Goal: Information Seeking & Learning: Learn about a topic

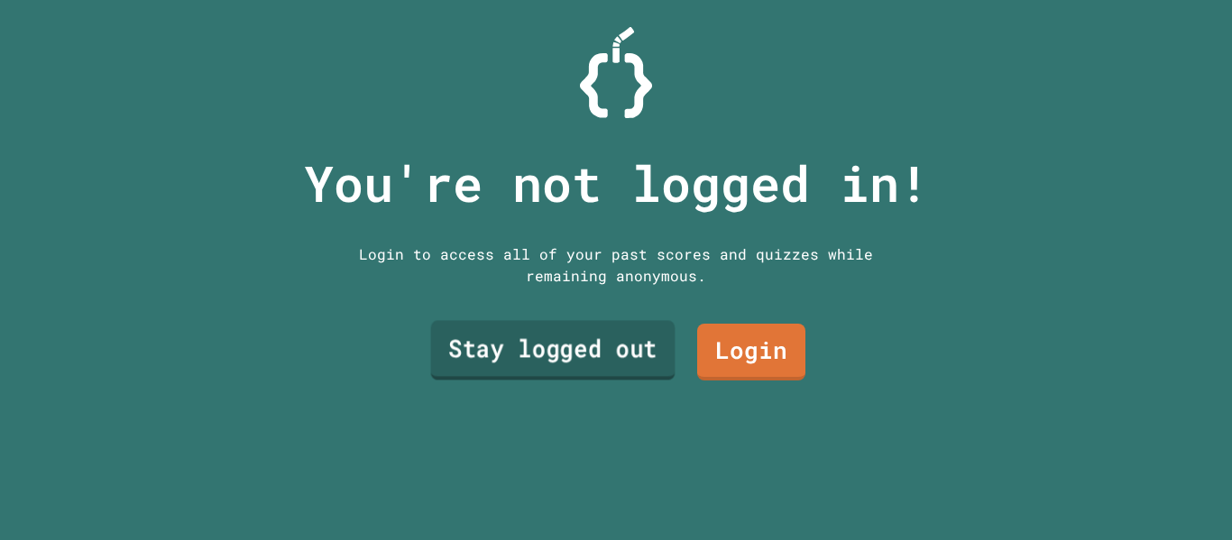
click at [589, 321] on link "Stay logged out" at bounding box center [553, 351] width 244 height 60
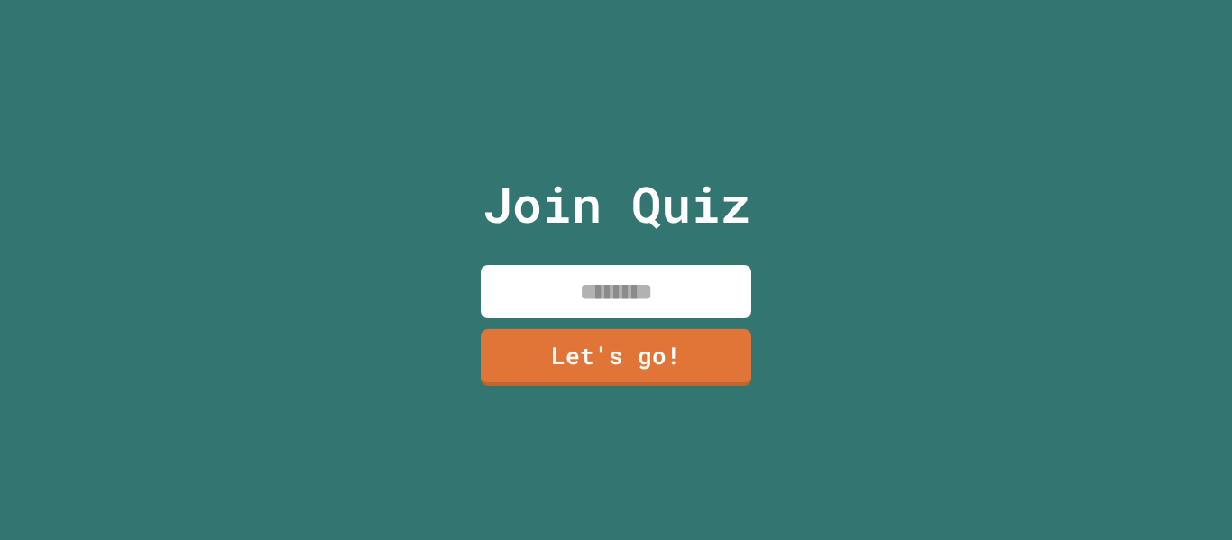
click at [563, 297] on input at bounding box center [616, 291] width 270 height 53
click at [638, 304] on input at bounding box center [616, 291] width 270 height 53
type input "**********"
click at [655, 356] on link "Let's go!" at bounding box center [615, 355] width 262 height 60
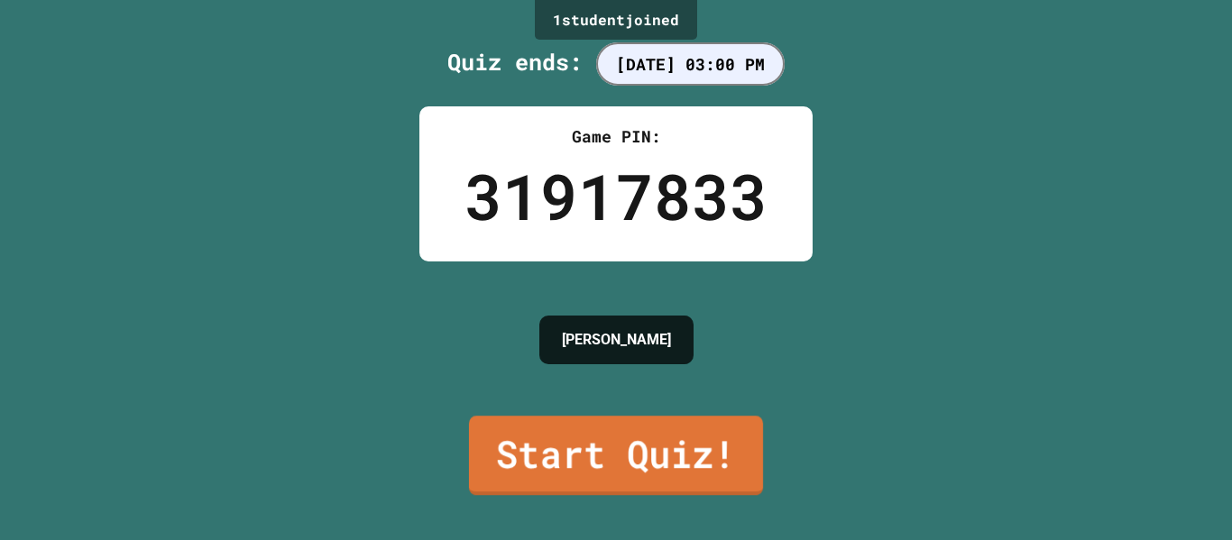
click at [631, 470] on link "Start Quiz!" at bounding box center [616, 455] width 294 height 79
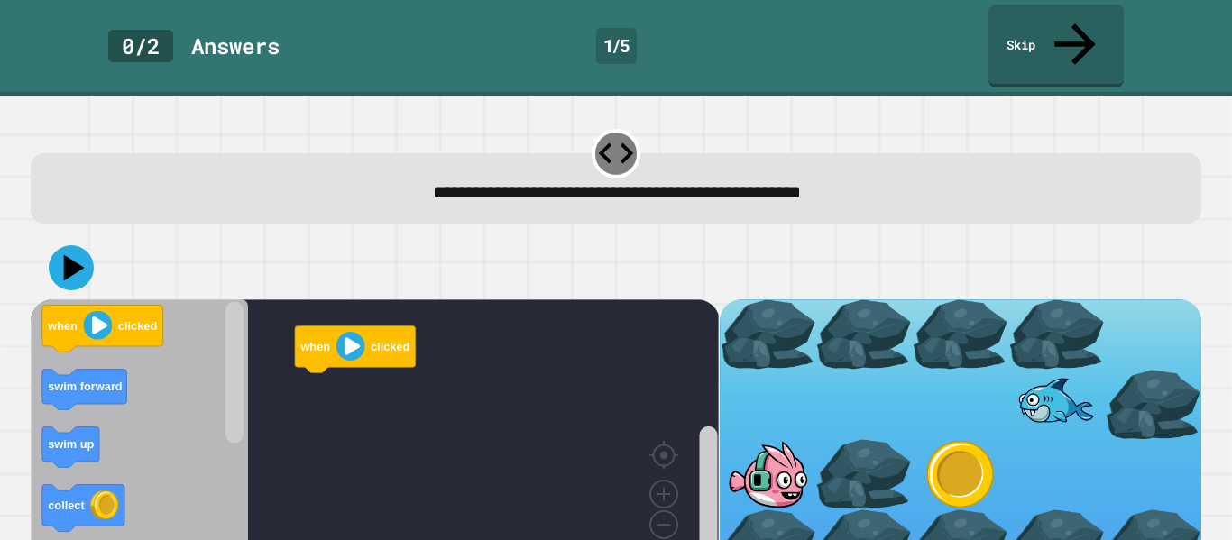
scroll to position [5, 0]
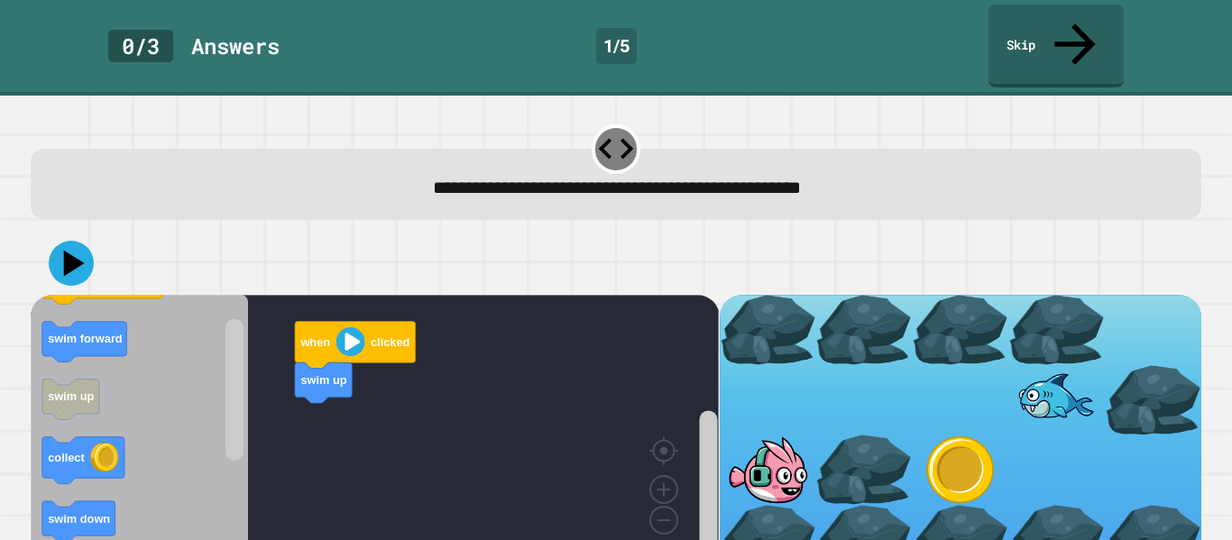
click at [433, 179] on span "**********" at bounding box center [617, 188] width 368 height 18
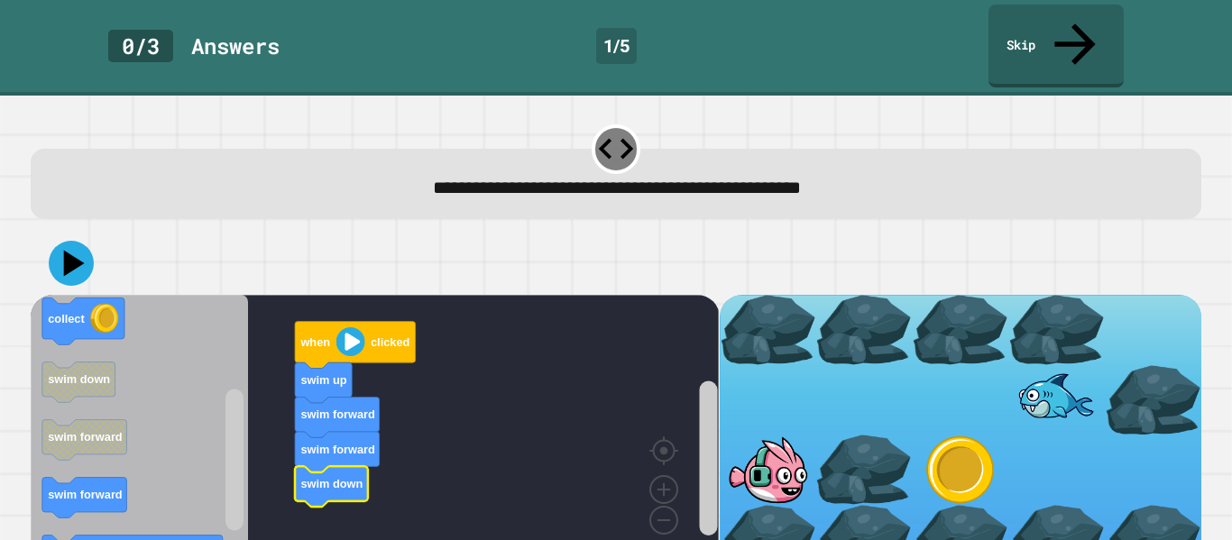
click at [341, 477] on text "swim down" at bounding box center [332, 484] width 62 height 14
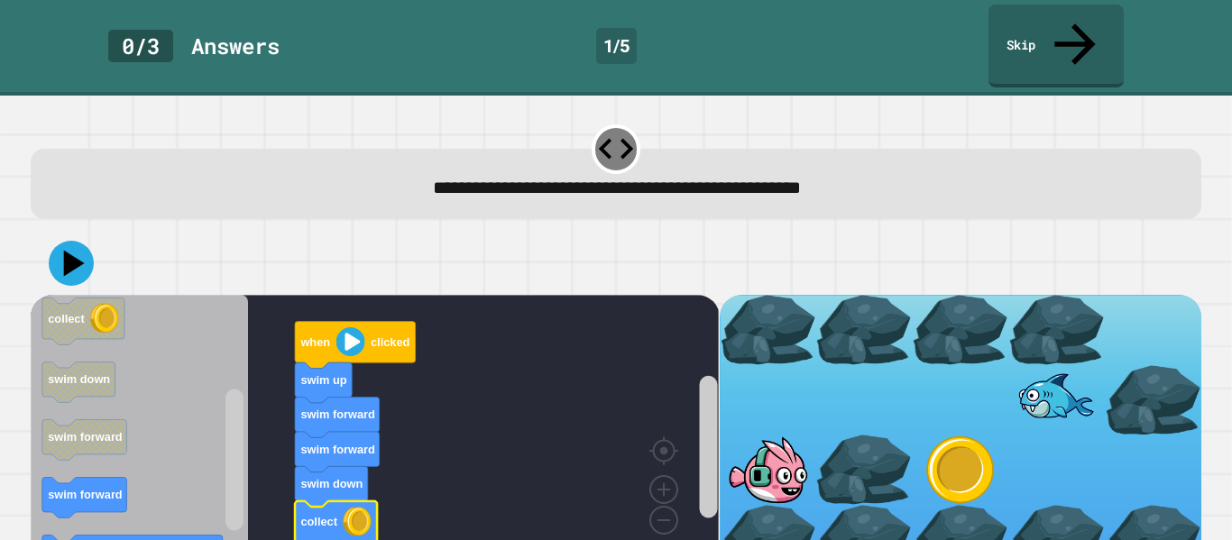
scroll to position [0, 0]
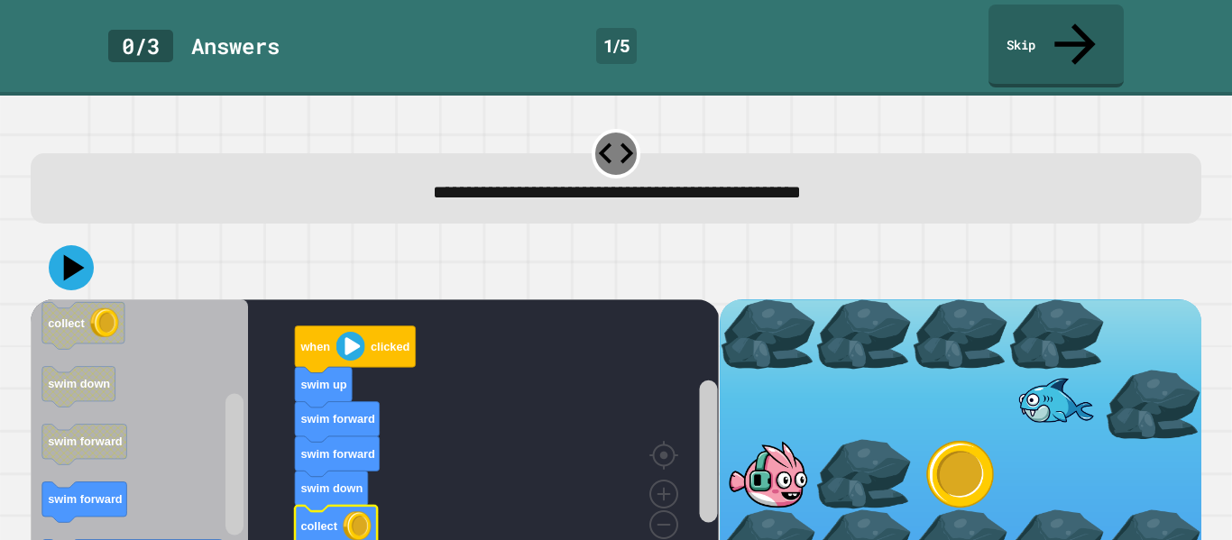
click at [74, 245] on icon at bounding box center [71, 267] width 45 height 45
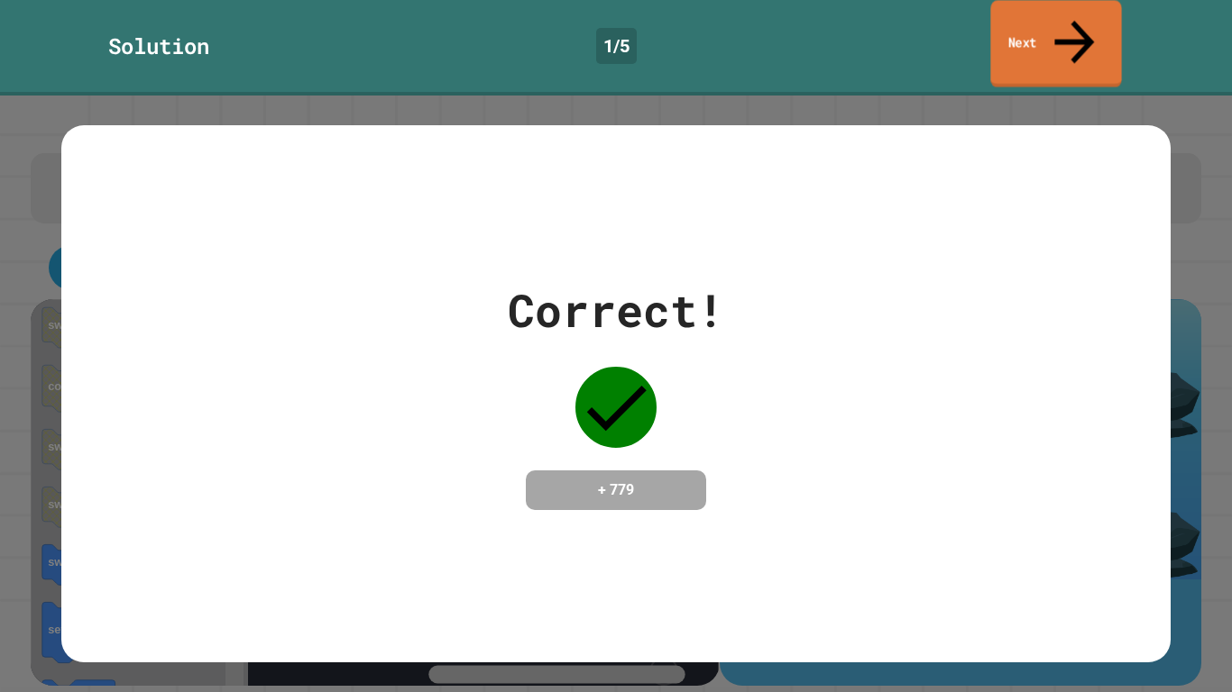
click at [1076, 26] on icon at bounding box center [1074, 42] width 60 height 64
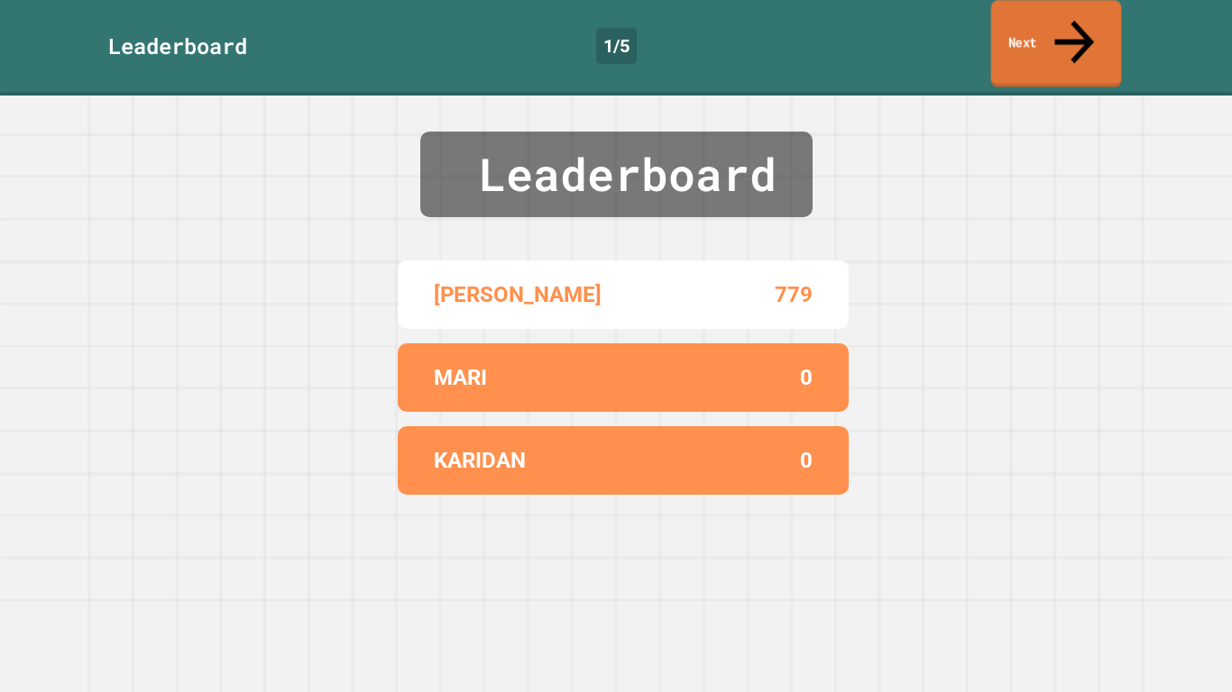
click at [1086, 30] on link "Next" at bounding box center [1056, 43] width 131 height 87
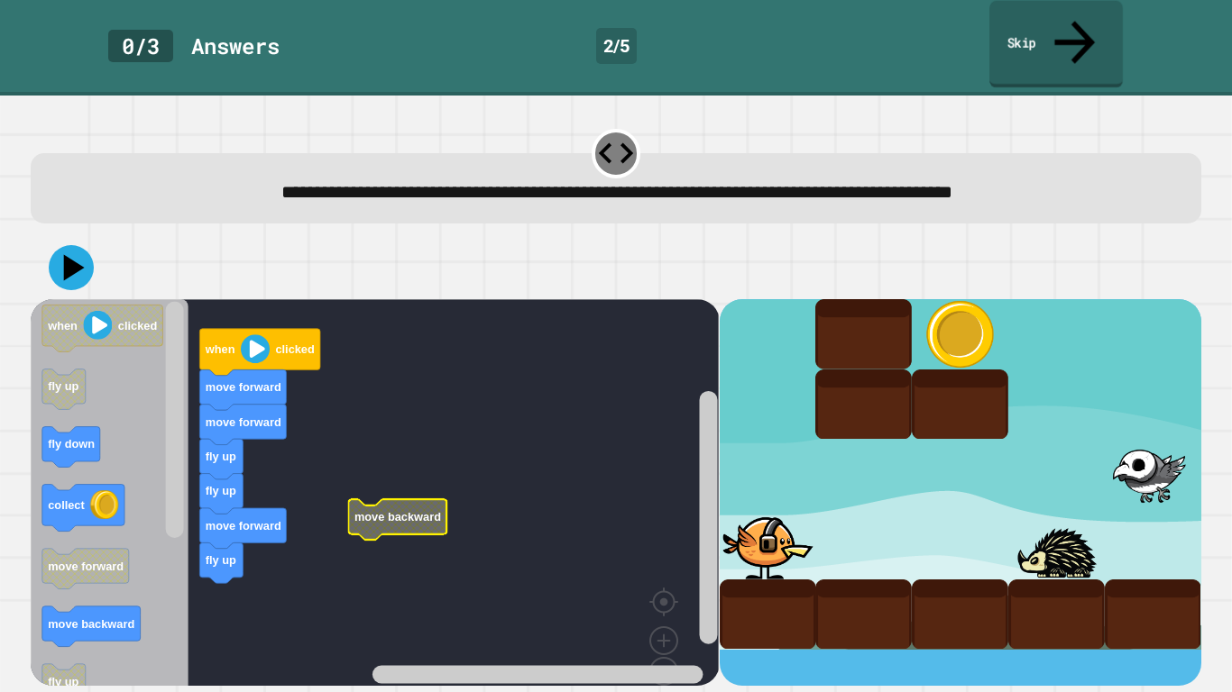
click at [87, 245] on div at bounding box center [616, 267] width 1170 height 63
click at [80, 245] on icon at bounding box center [71, 267] width 45 height 45
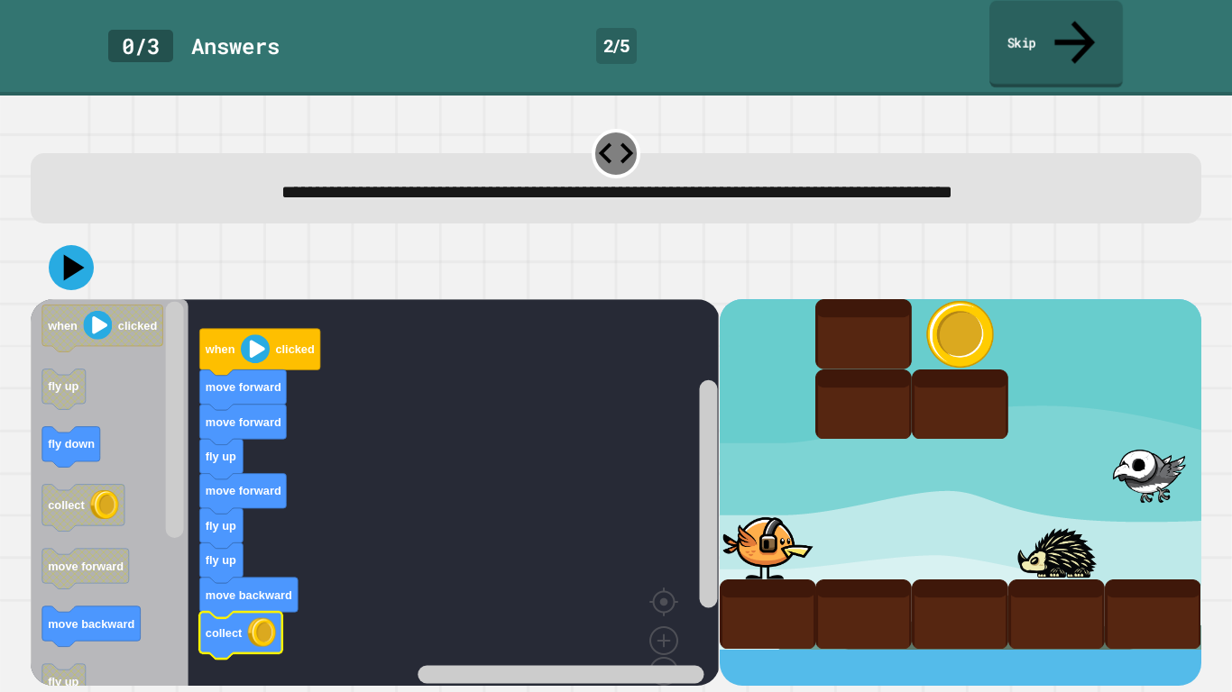
click at [74, 245] on icon at bounding box center [71, 267] width 45 height 45
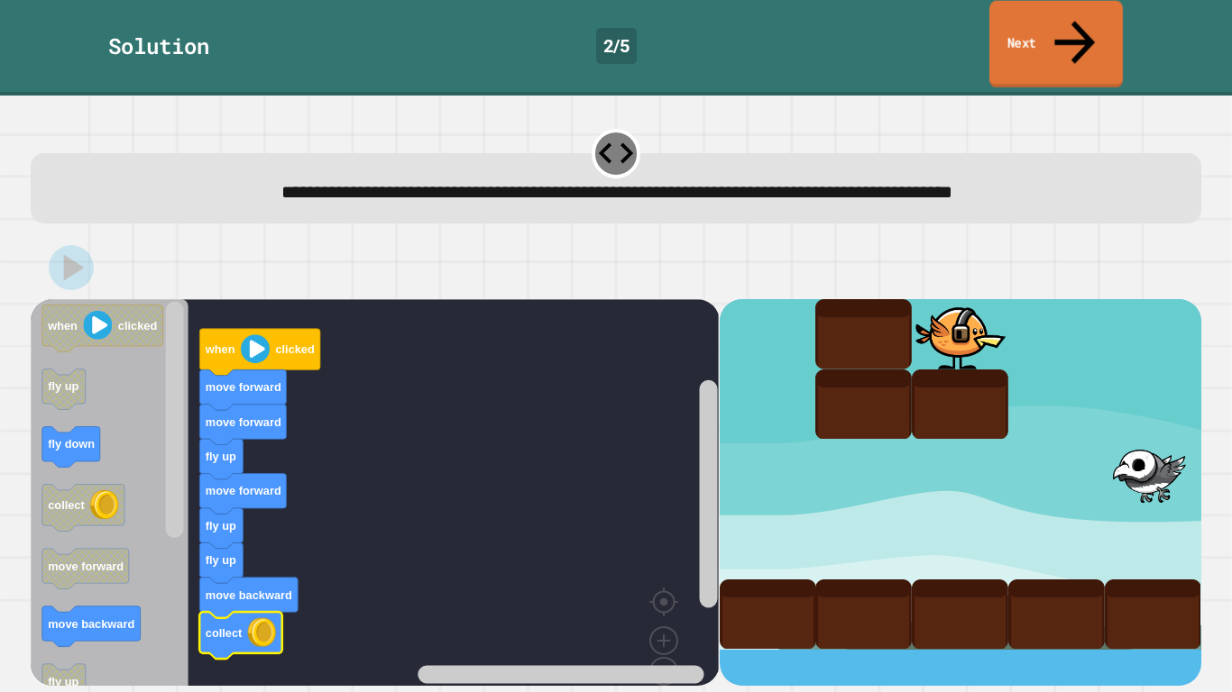
click at [1081, 23] on icon at bounding box center [1074, 42] width 60 height 64
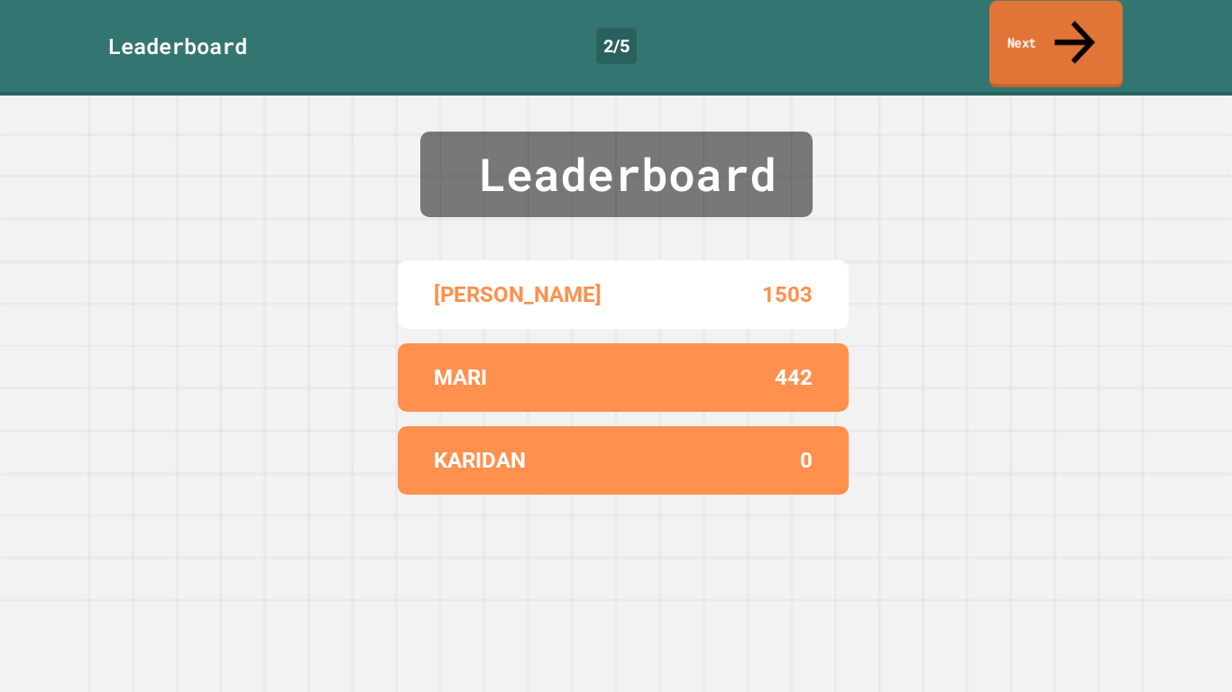
click at [1086, 36] on link "Next" at bounding box center [1055, 44] width 133 height 87
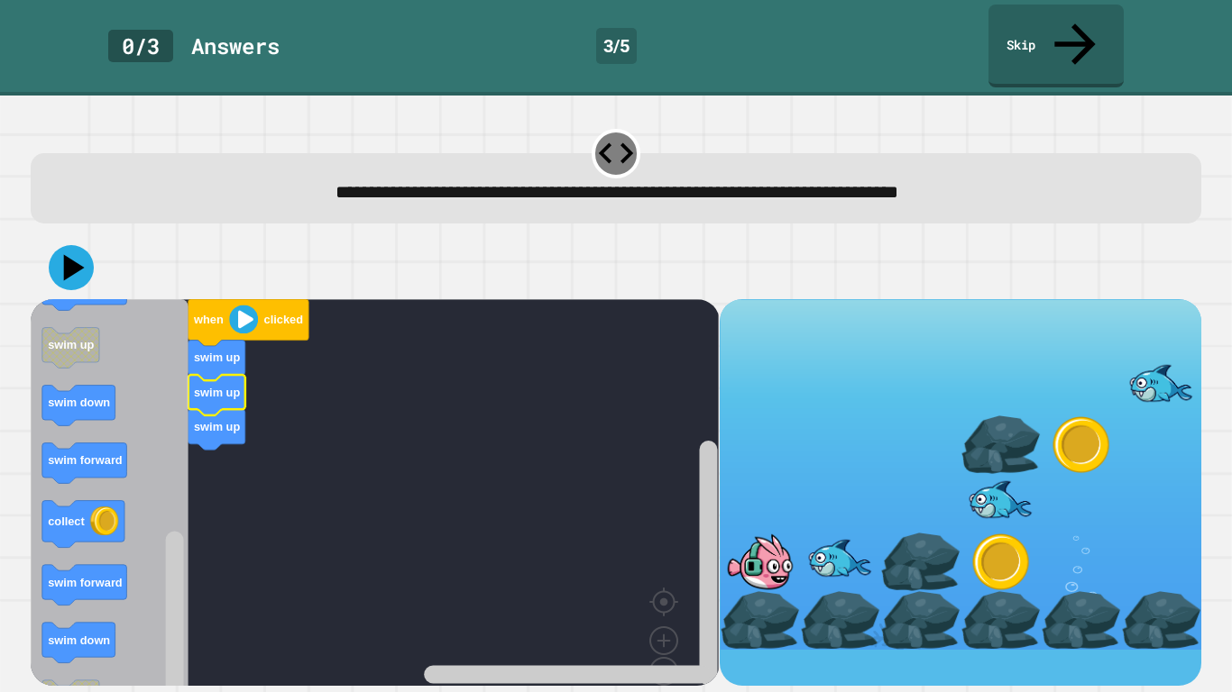
click at [933, 539] on div at bounding box center [920, 620] width 80 height 59
click at [1025, 539] on div at bounding box center [1000, 620] width 80 height 59
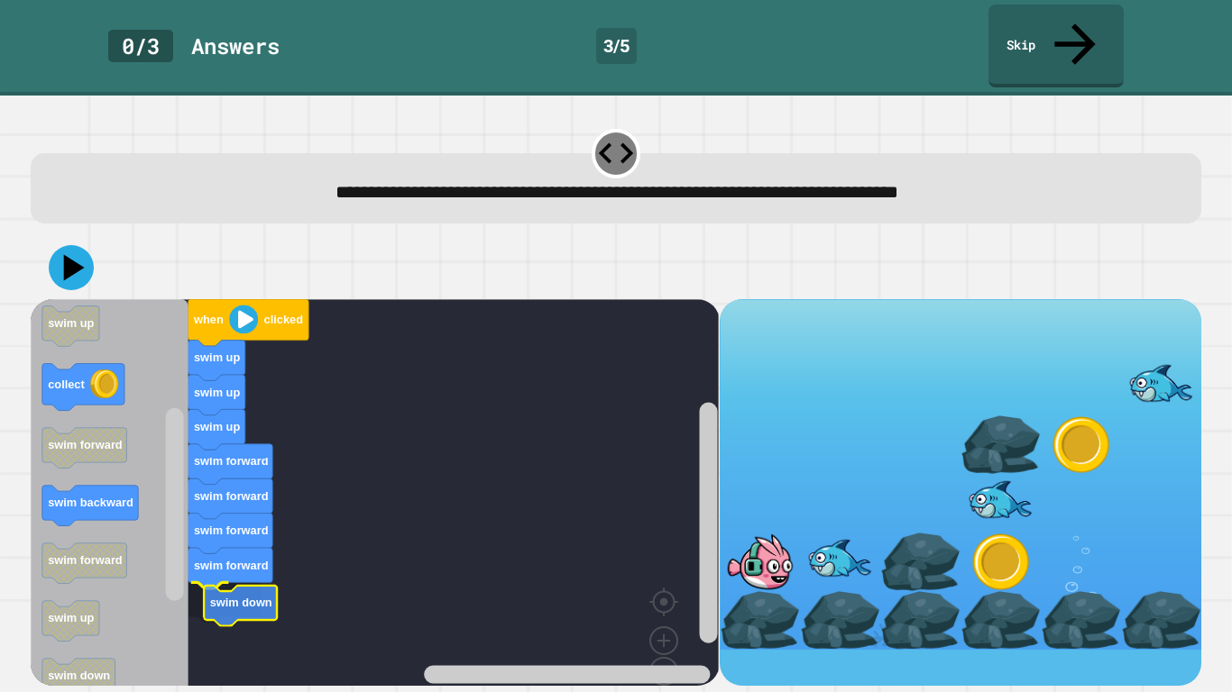
click at [257, 539] on text "swim down" at bounding box center [241, 603] width 62 height 14
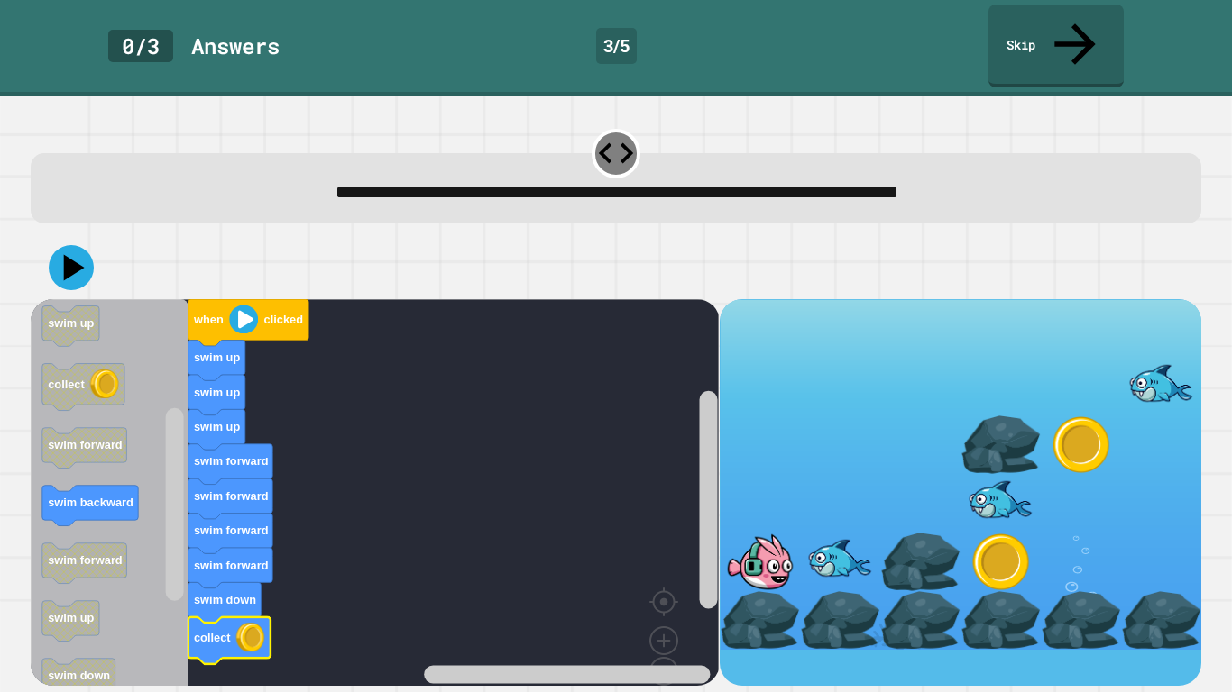
click at [69, 254] on icon at bounding box center [74, 267] width 21 height 26
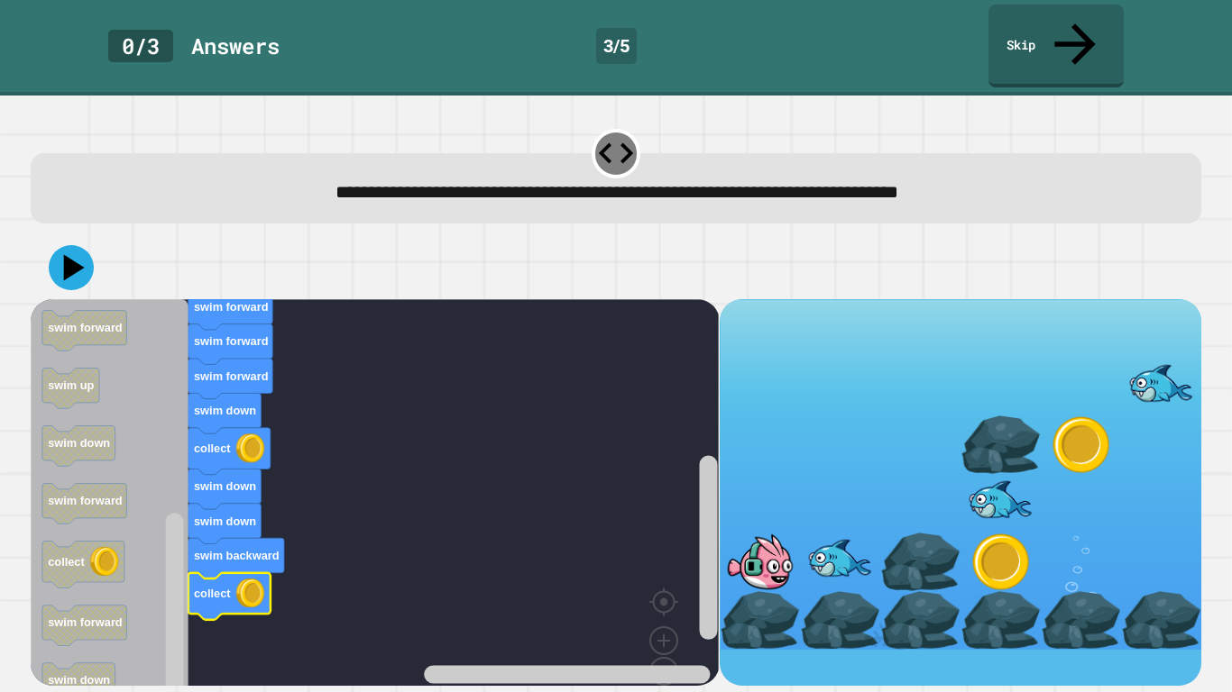
click at [78, 245] on icon at bounding box center [71, 267] width 45 height 45
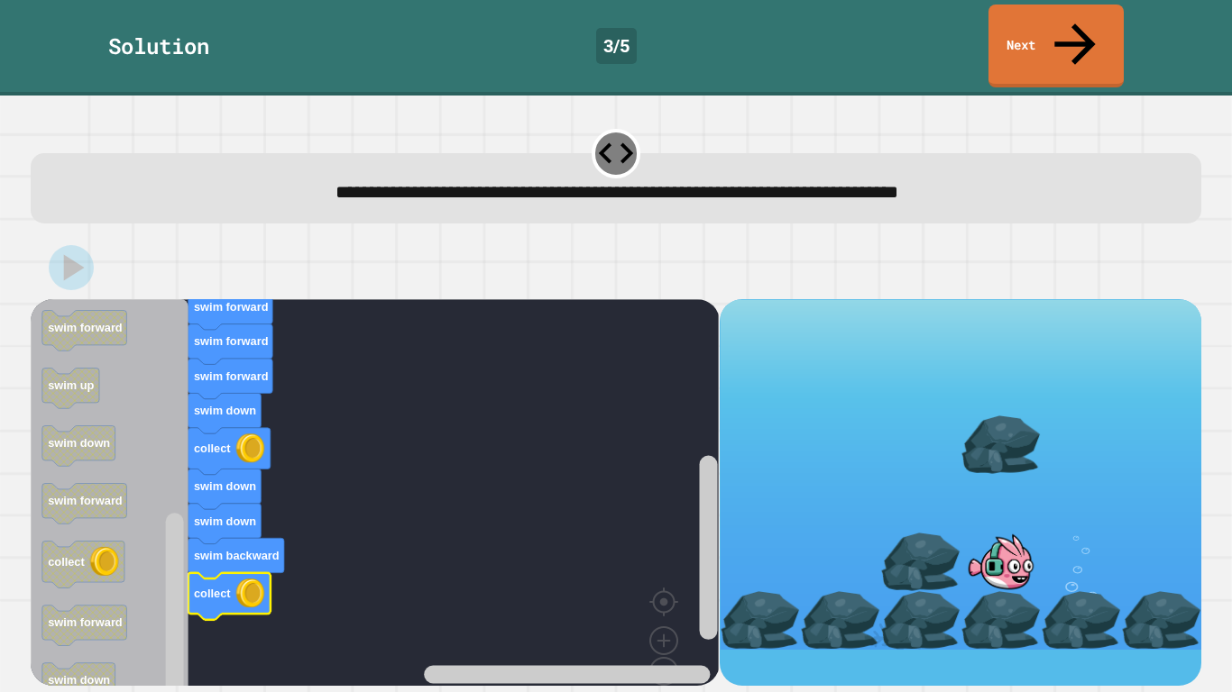
click at [1105, 23] on link "Next" at bounding box center [1055, 46] width 135 height 83
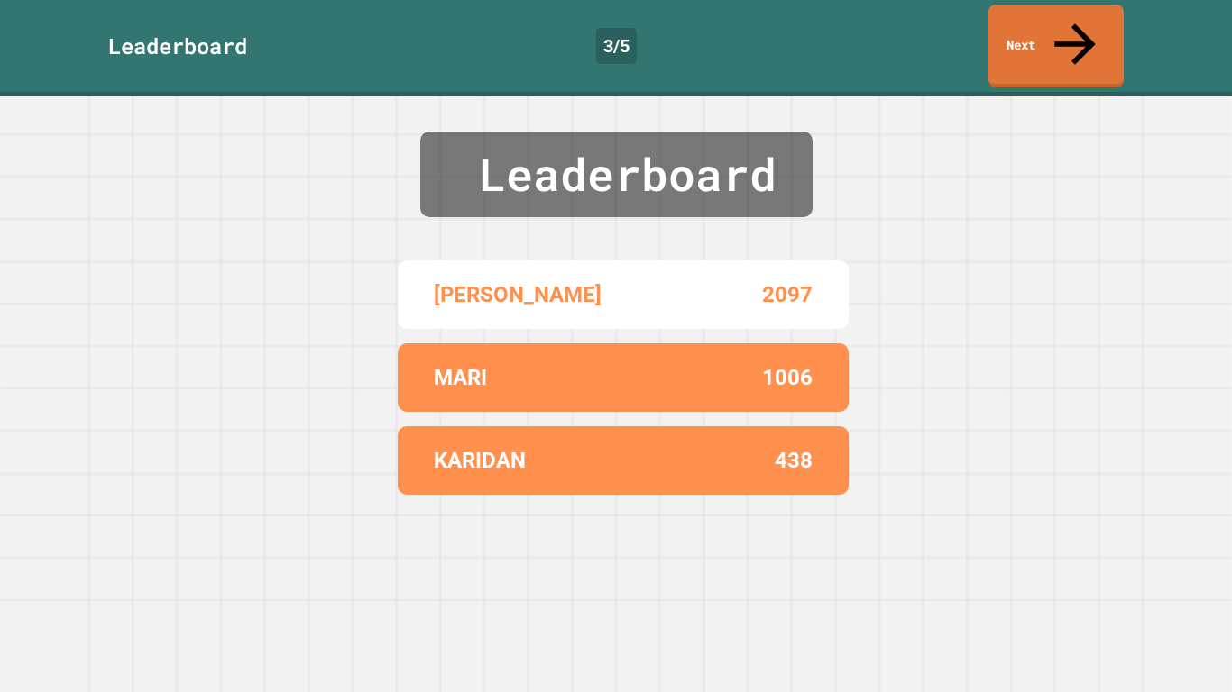
click at [1083, 8] on link "Next" at bounding box center [1055, 46] width 135 height 83
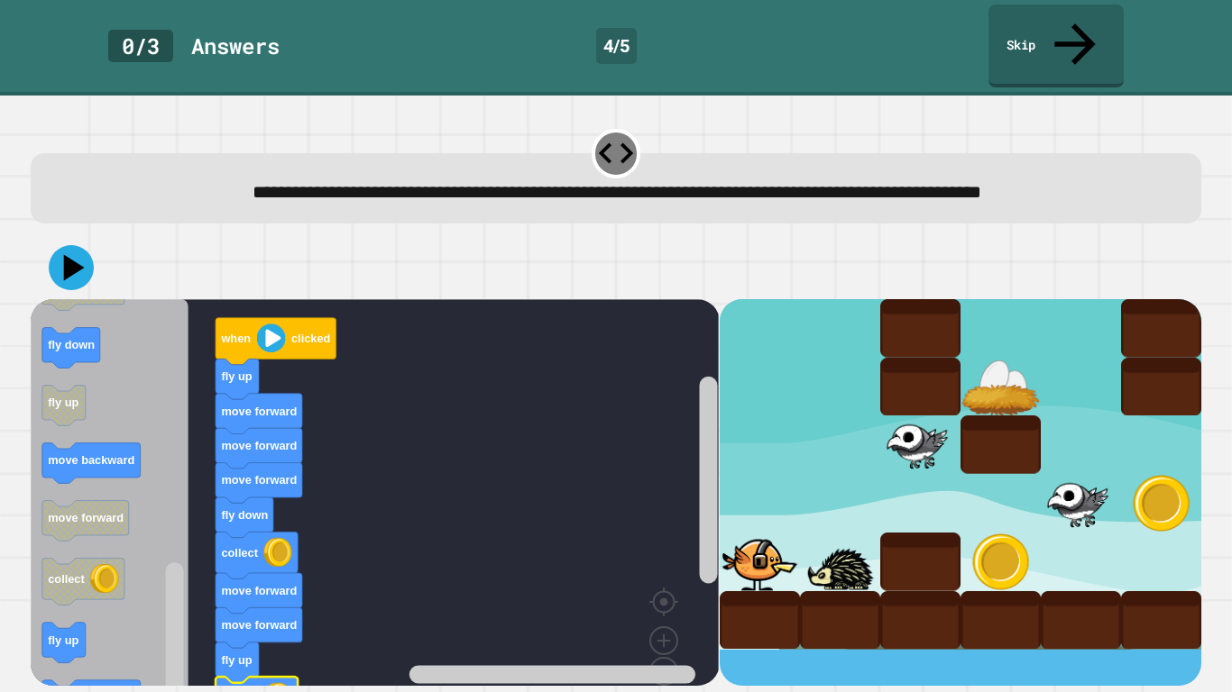
click at [78, 245] on icon at bounding box center [71, 267] width 45 height 45
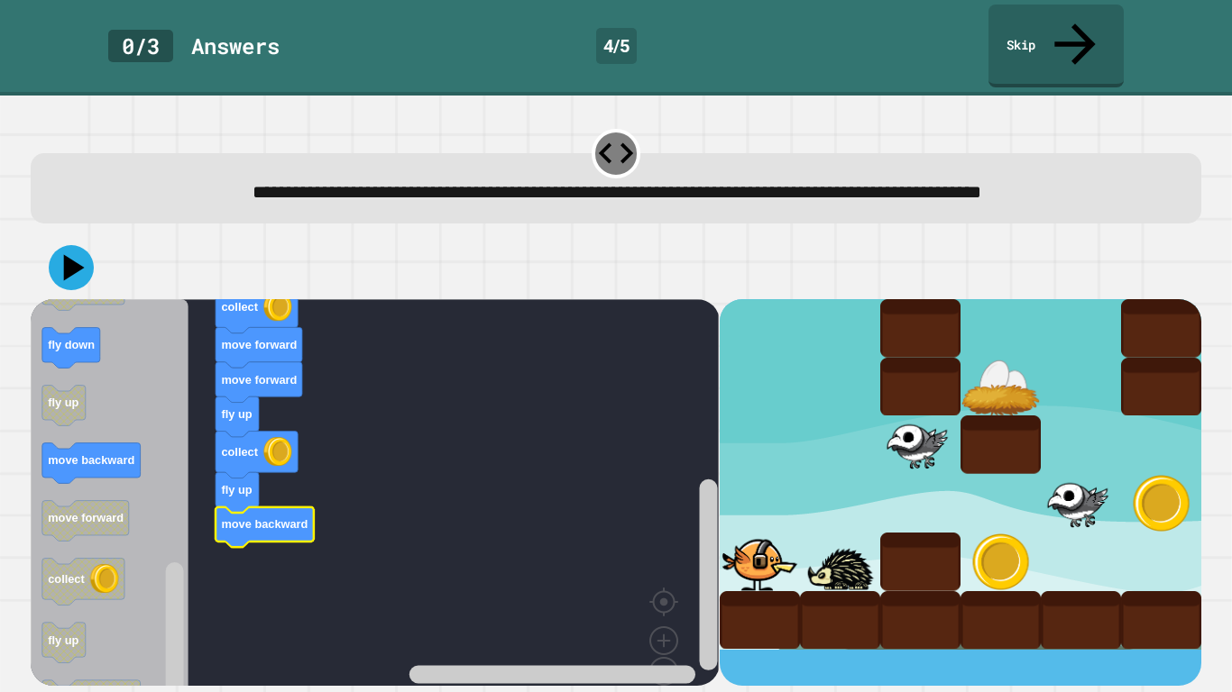
click at [67, 254] on icon at bounding box center [74, 267] width 21 height 26
click at [111, 317] on icon "Blockly Workspace" at bounding box center [110, 512] width 158 height 427
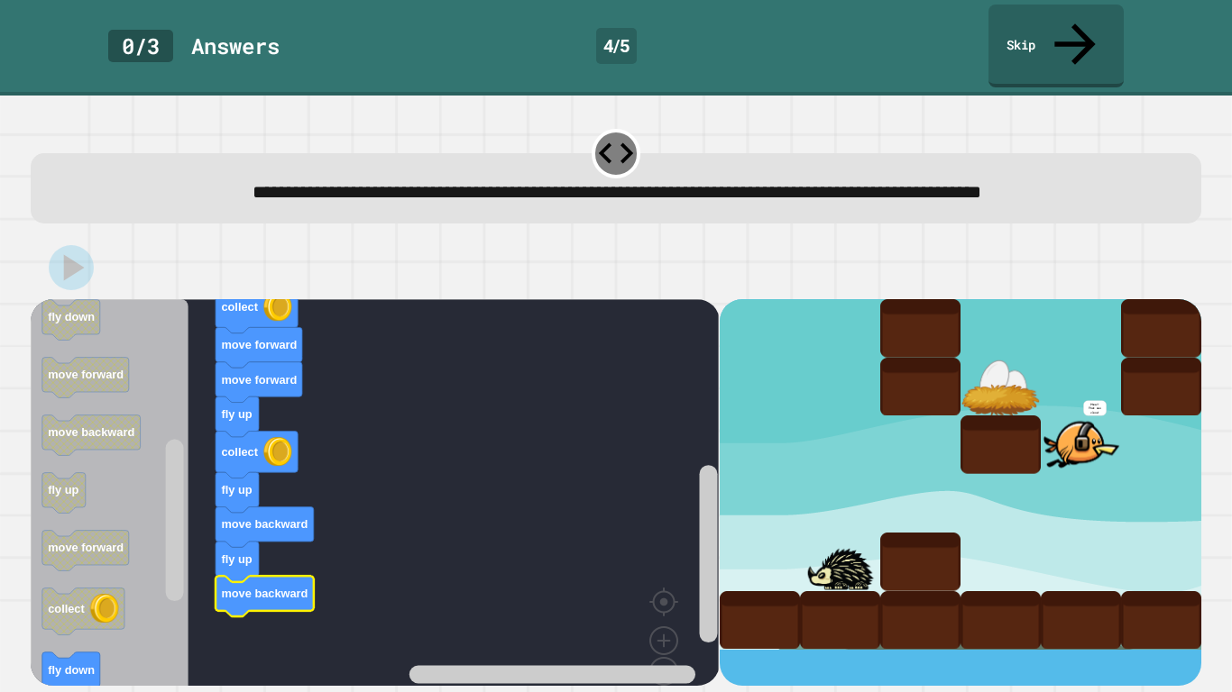
click at [69, 236] on div at bounding box center [616, 267] width 1170 height 63
click at [87, 230] on div "when clicked fly up move forward move forward move forward fly down collect mov…" at bounding box center [615, 461] width 1182 height 463
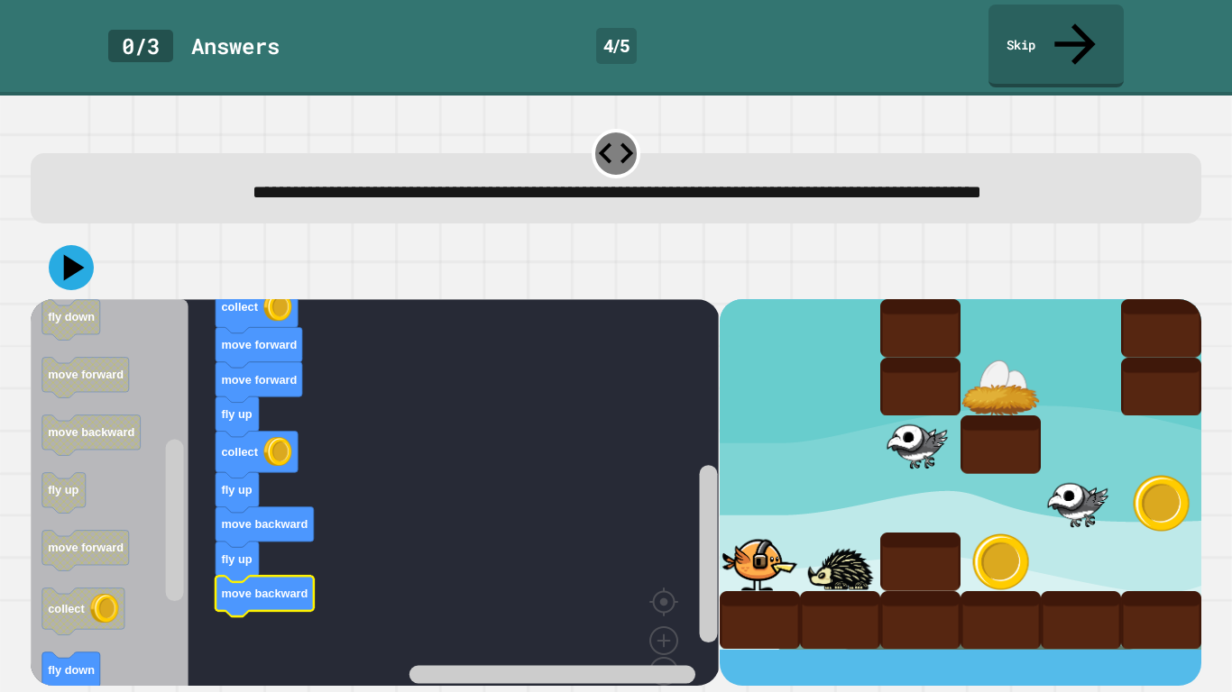
click at [65, 245] on icon at bounding box center [71, 267] width 45 height 45
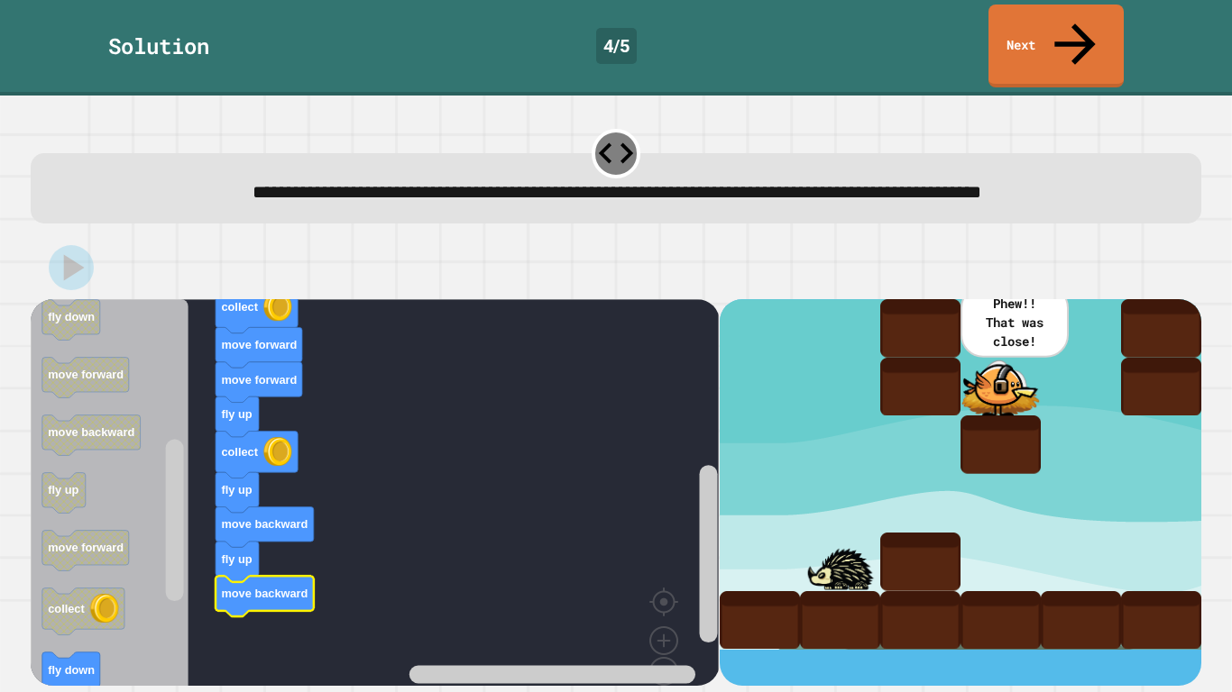
click at [1054, 19] on link "Next" at bounding box center [1055, 46] width 135 height 83
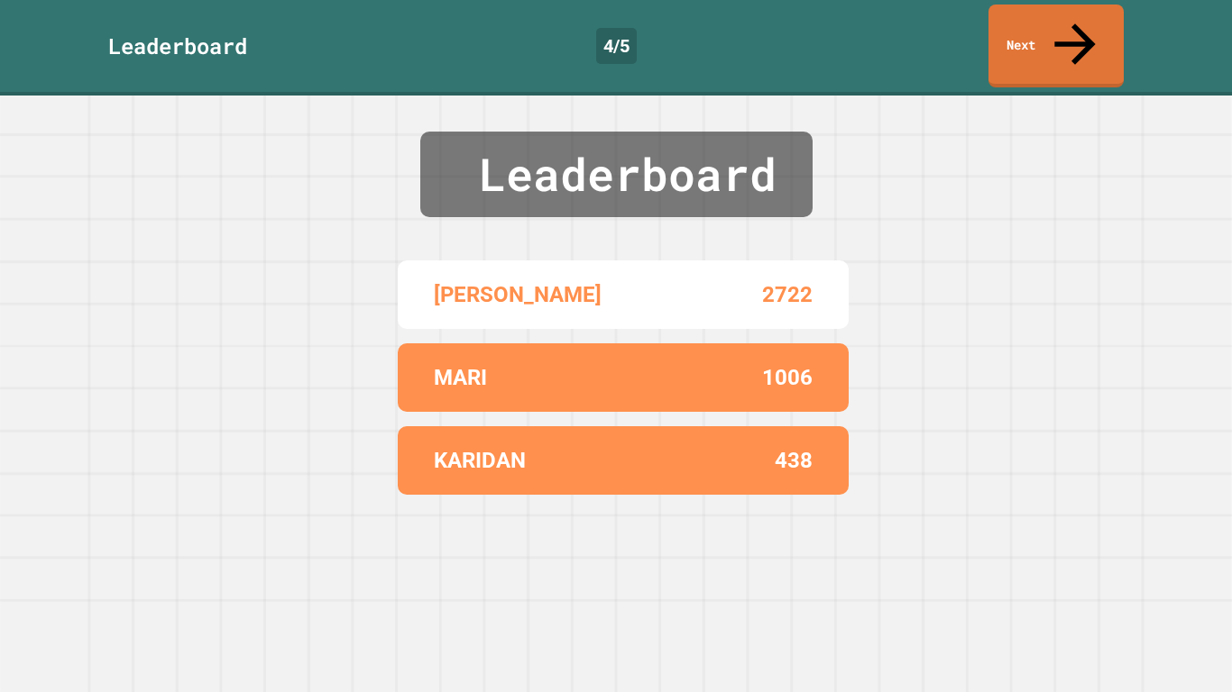
click at [1086, 14] on link "Next" at bounding box center [1055, 46] width 135 height 83
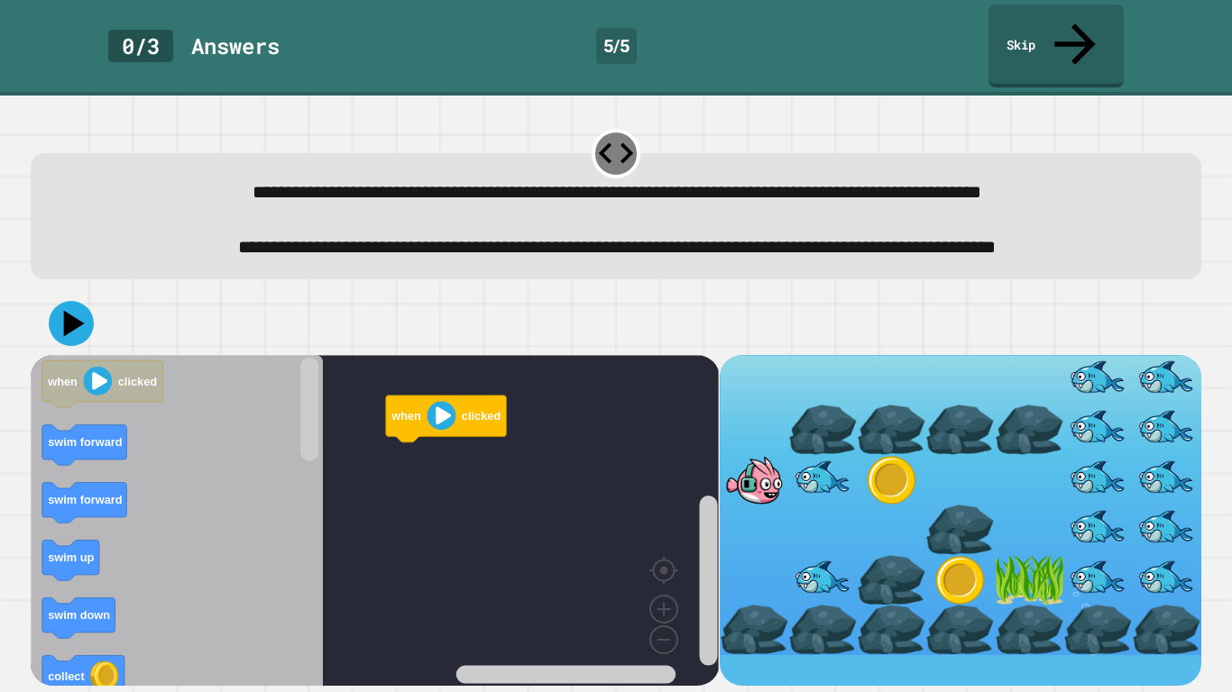
click at [831, 428] on div at bounding box center [822, 430] width 69 height 50
click at [838, 409] on div at bounding box center [822, 430] width 69 height 50
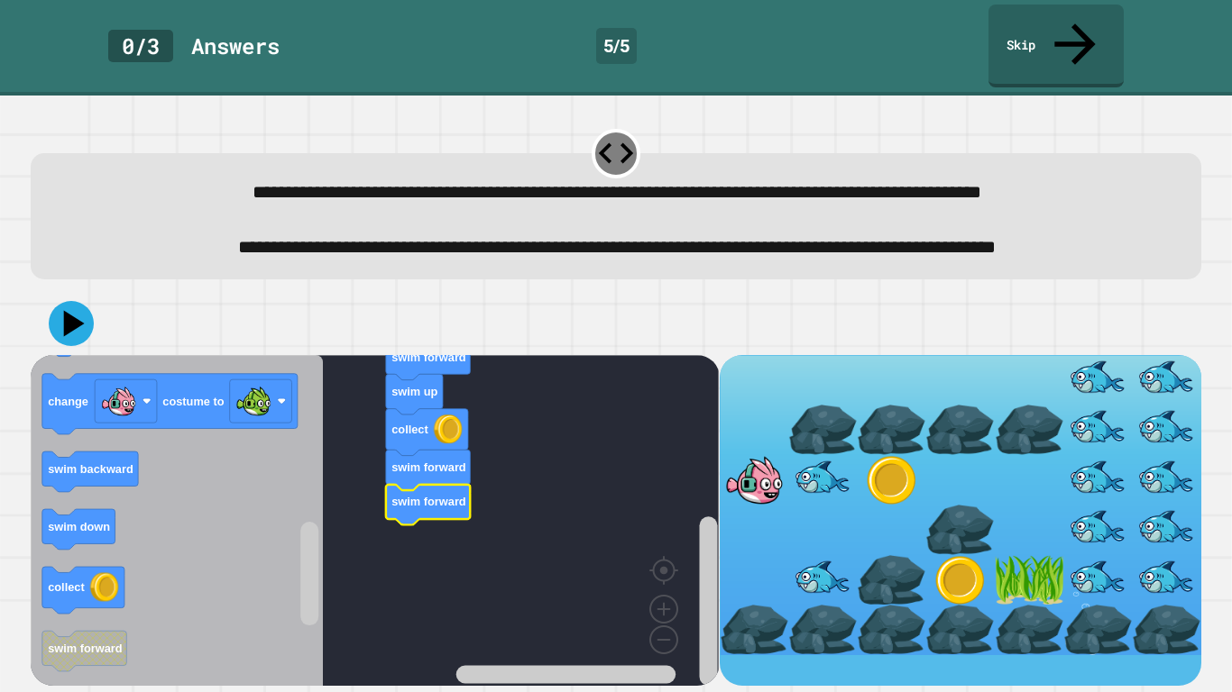
click at [656, 539] on image "Blockly Workspace" at bounding box center [634, 599] width 87 height 112
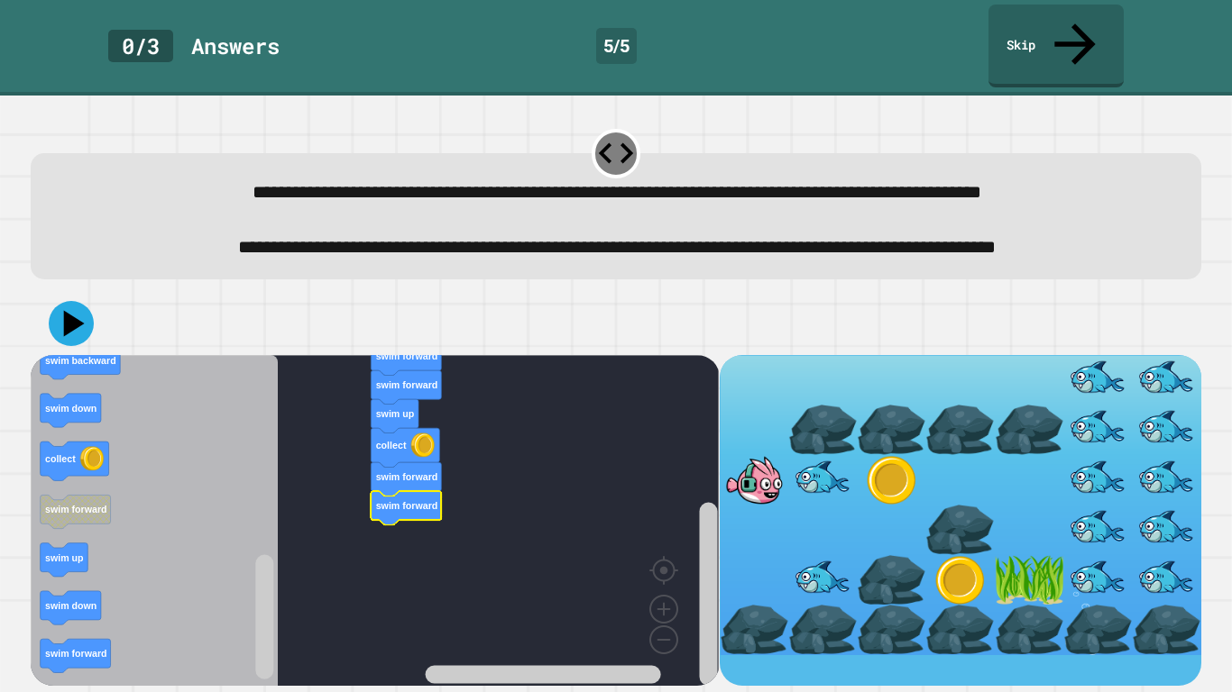
click at [665, 539] on image "Blockly Workspace" at bounding box center [634, 599] width 87 height 112
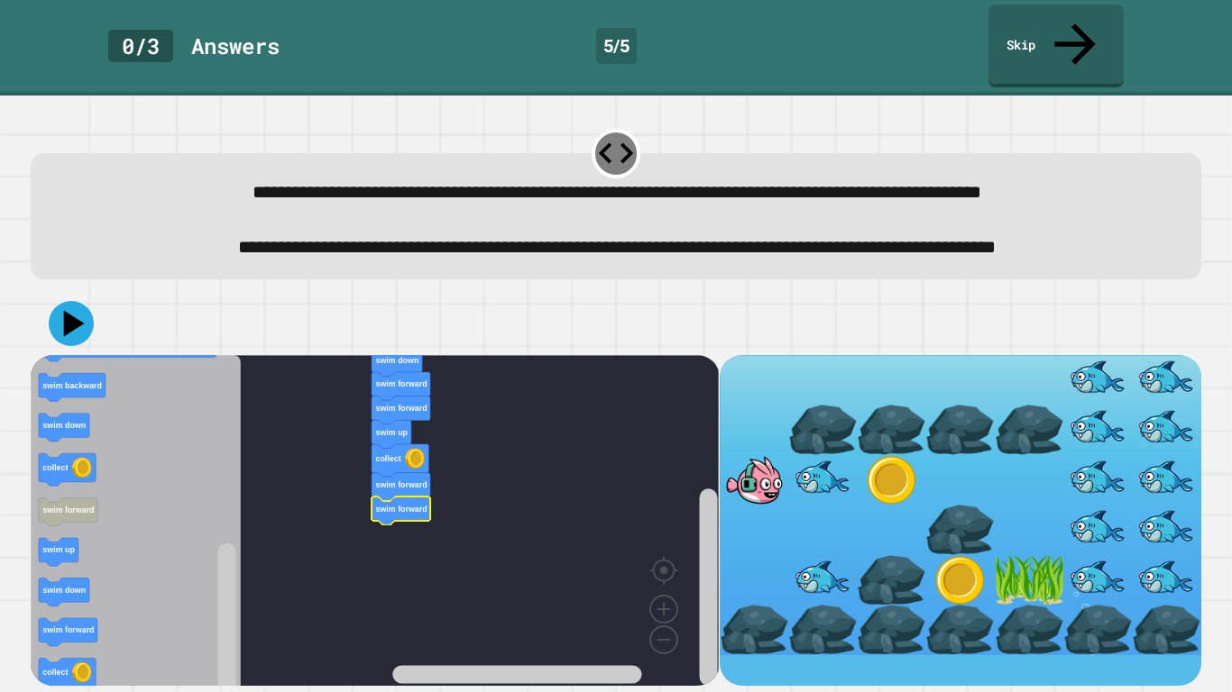
click at [665, 539] on image "Blockly Workspace" at bounding box center [634, 599] width 87 height 112
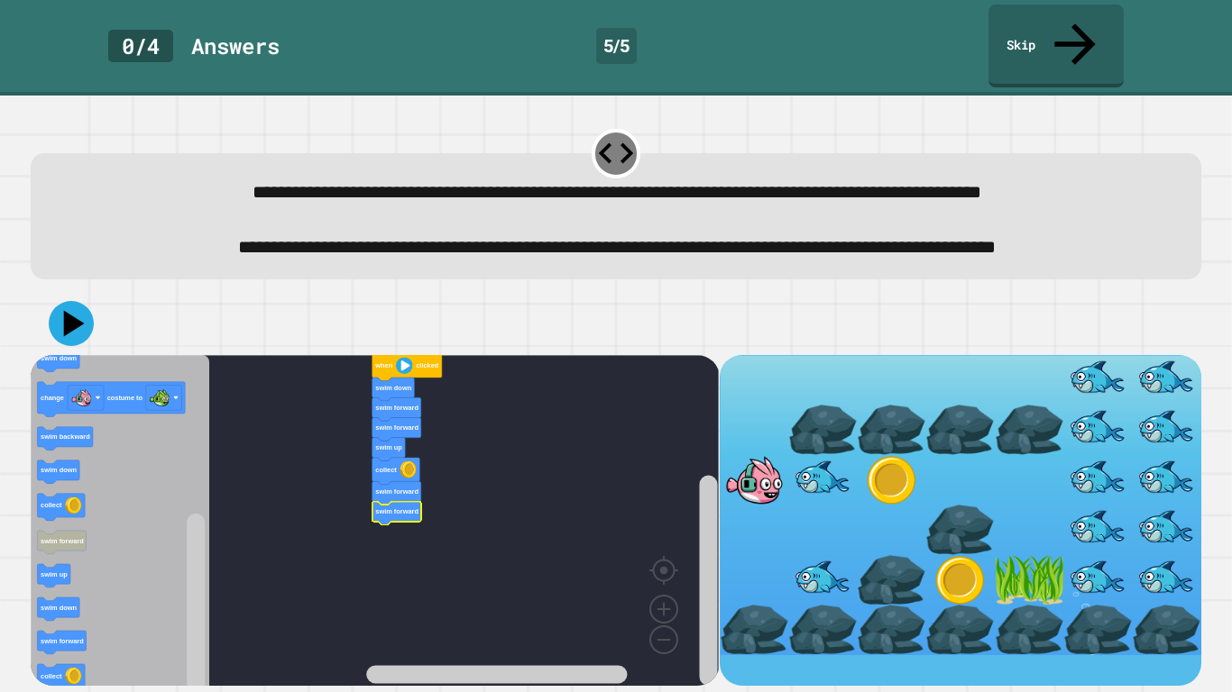
click at [665, 539] on image "Blockly Workspace" at bounding box center [663, 568] width 87 height 112
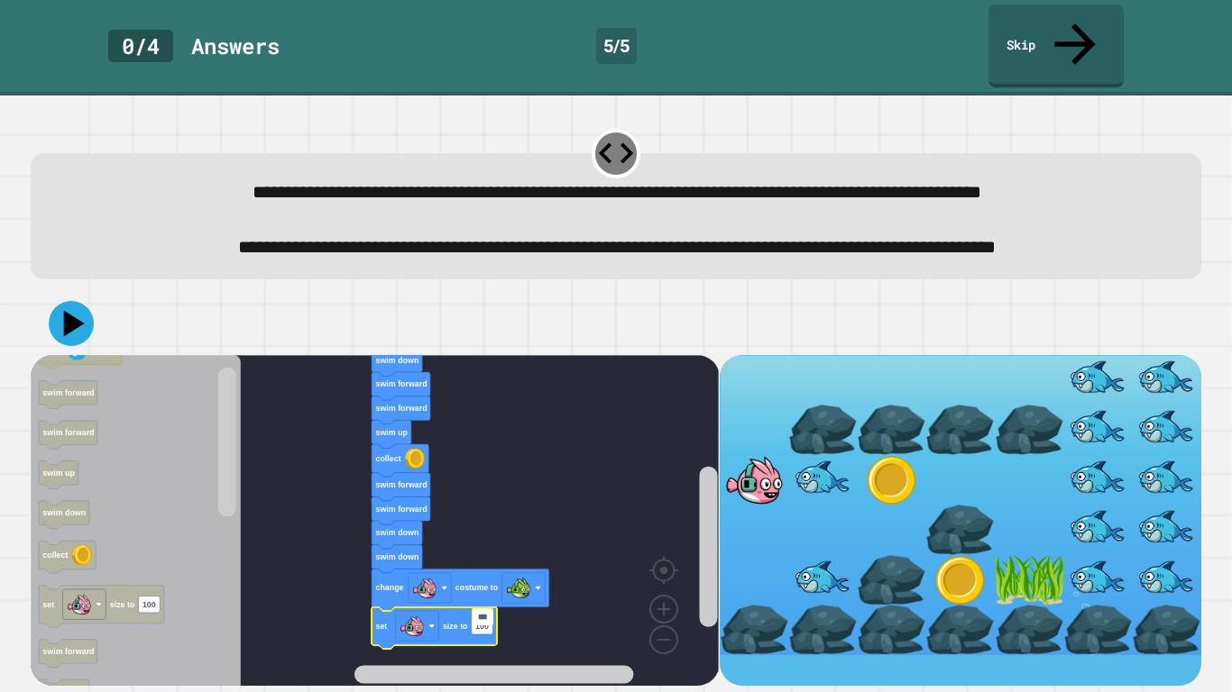
click at [478, 539] on input "***" at bounding box center [483, 617] width 22 height 16
type input "**"
click at [91, 307] on button at bounding box center [71, 323] width 45 height 45
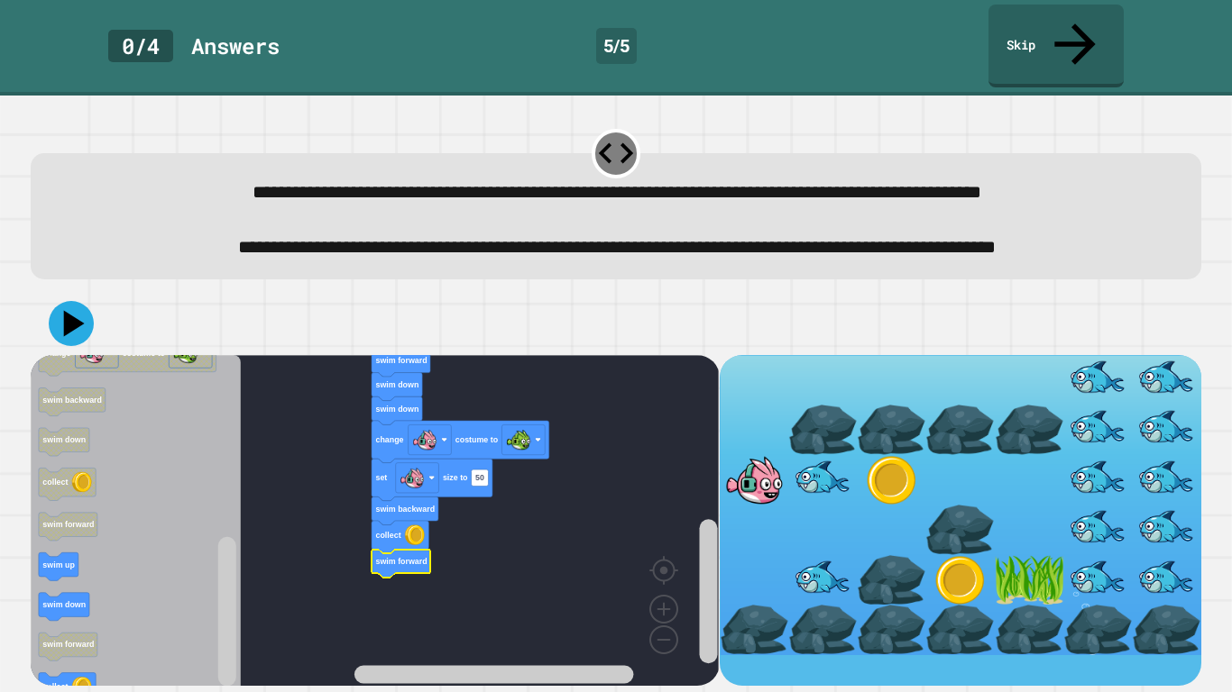
click at [67, 315] on icon at bounding box center [74, 323] width 21 height 26
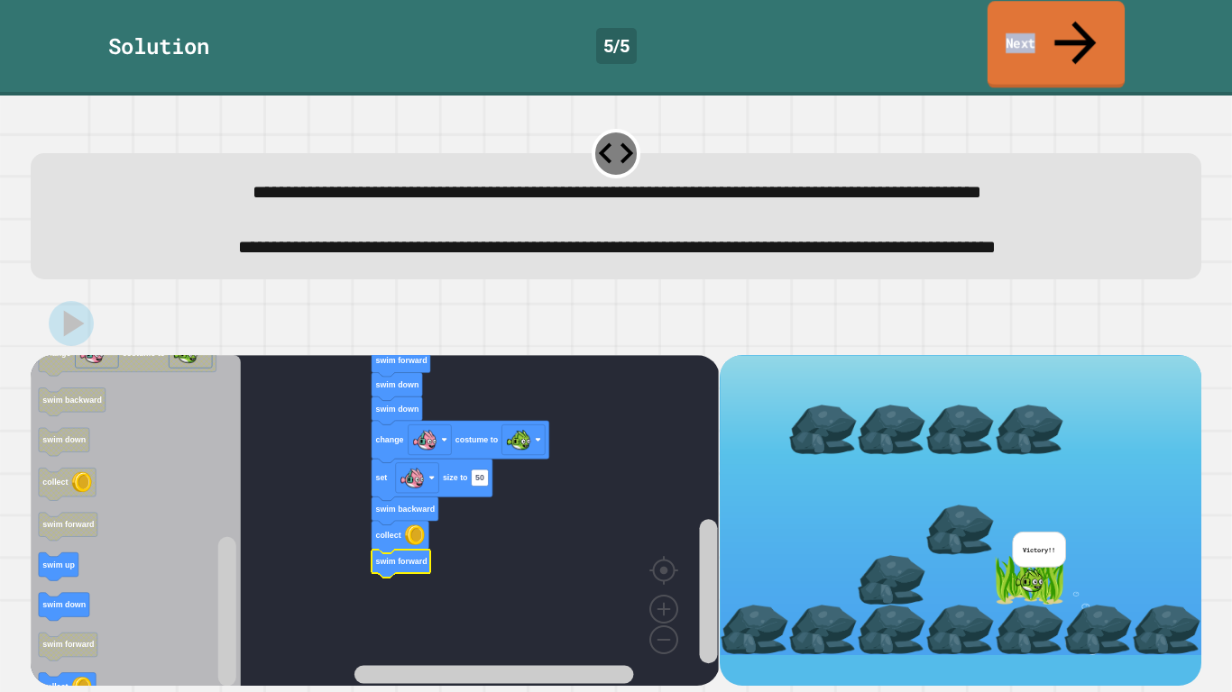
click at [1111, 12] on link "Next" at bounding box center [1055, 44] width 137 height 87
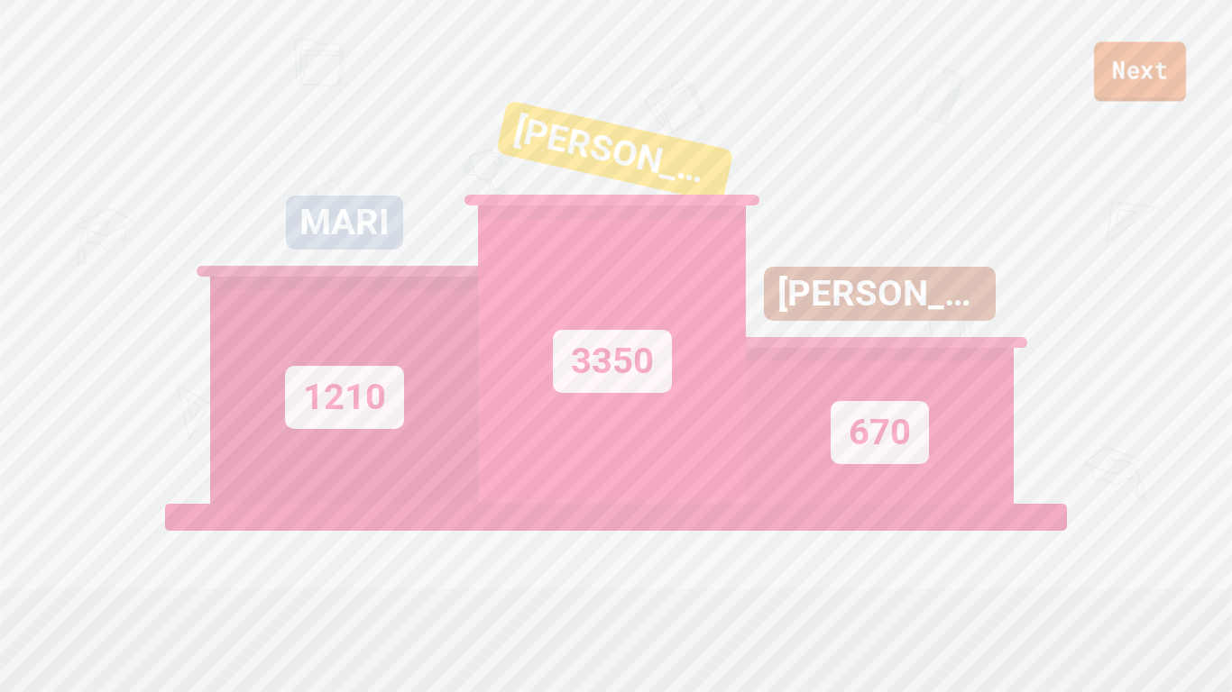
click at [1138, 86] on link "Next" at bounding box center [1140, 71] width 92 height 60
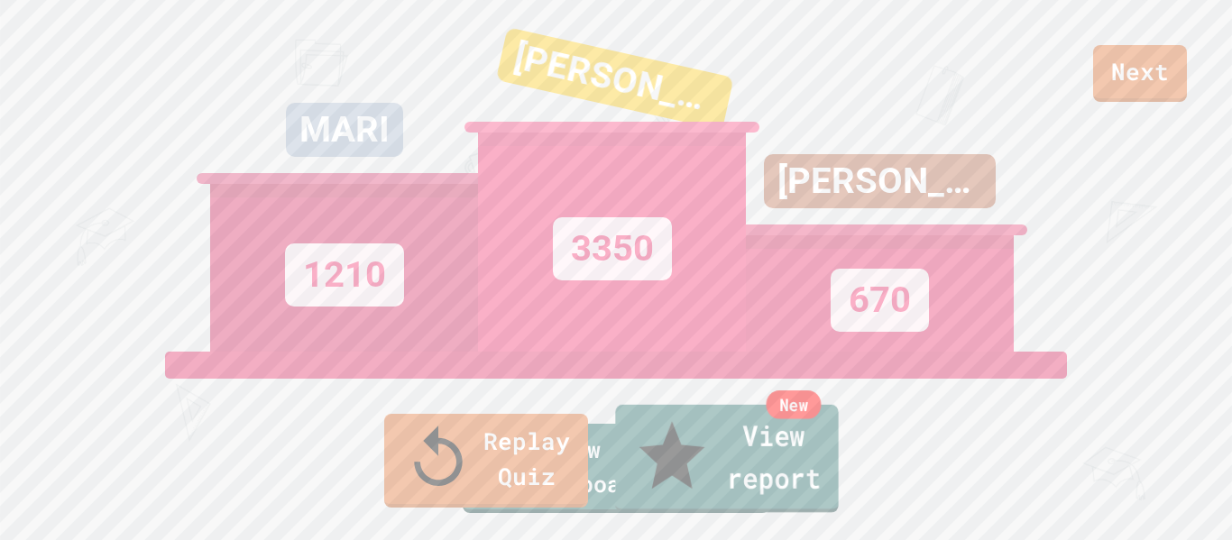
click at [733, 487] on link "New View report" at bounding box center [726, 459] width 223 height 108
